Goal: Information Seeking & Learning: Learn about a topic

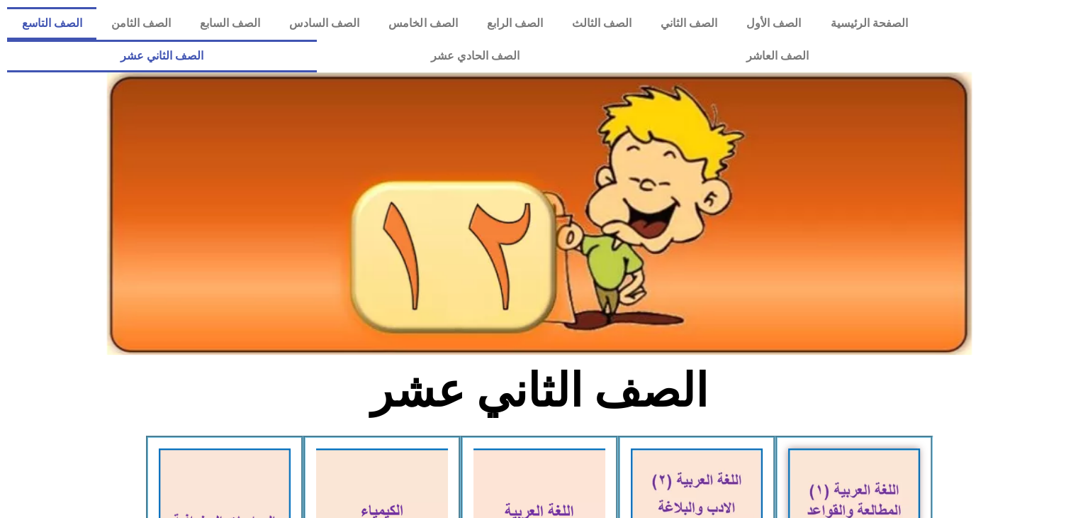
click at [96, 26] on link "الصف التاسع" at bounding box center [51, 23] width 89 height 33
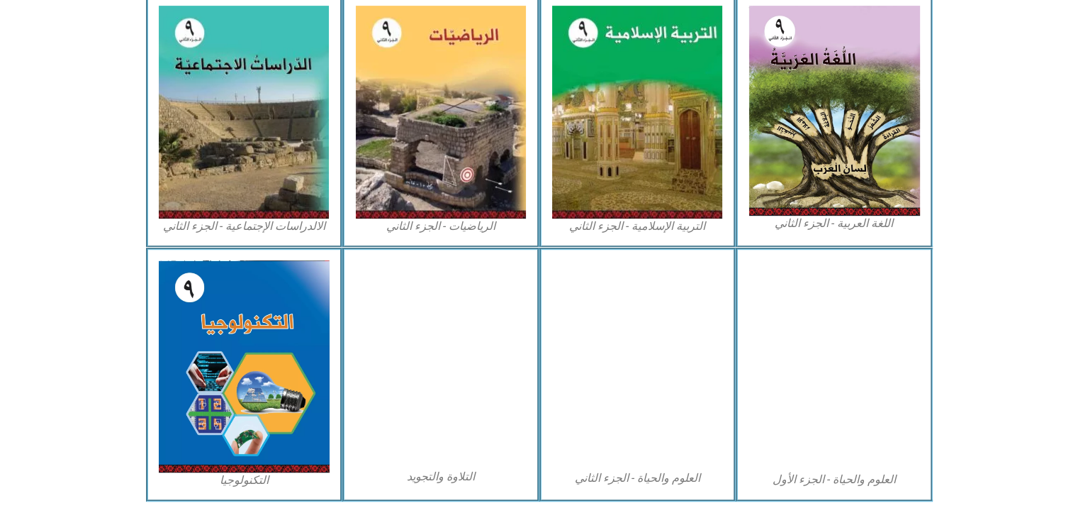
scroll to position [744, 0]
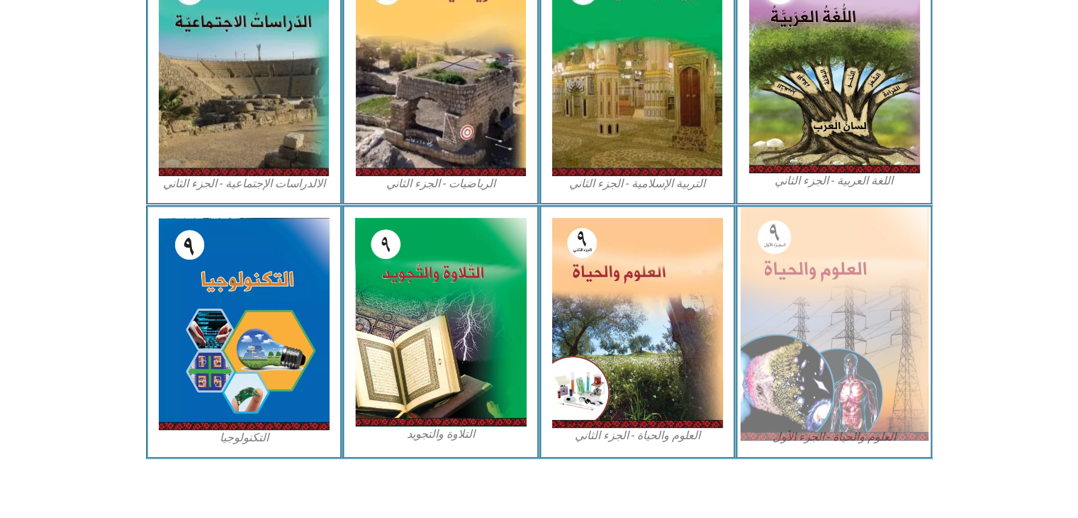
click at [852, 373] on img at bounding box center [834, 323] width 189 height 233
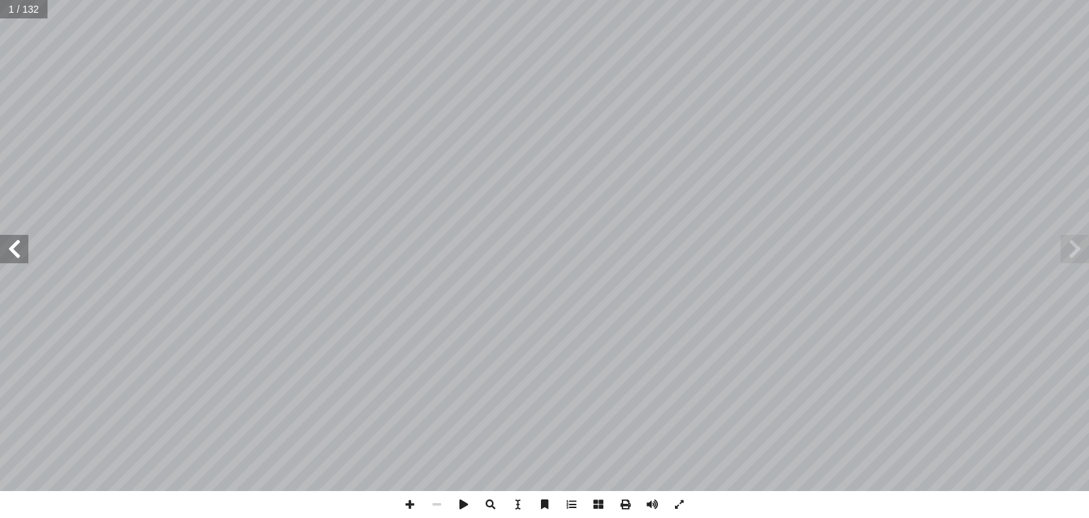
click at [7, 255] on span at bounding box center [14, 249] width 28 height 28
click at [467, 505] on span at bounding box center [463, 504] width 27 height 27
click at [470, 508] on span at bounding box center [463, 504] width 27 height 27
click at [413, 506] on span at bounding box center [409, 504] width 27 height 27
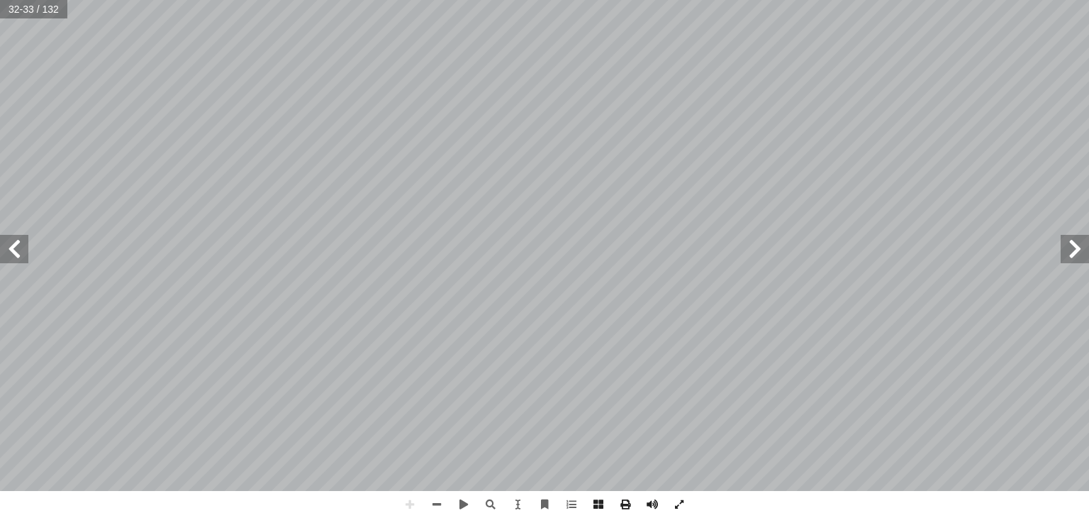
click at [1074, 129] on html "الصفحة الرئيسية الصف الأول الصف الثاني الصف الثالث الصف الرابع الصف الخامس الصف…" at bounding box center [544, 64] width 1089 height 129
click at [437, 502] on span at bounding box center [436, 504] width 27 height 27
